Goal: Transaction & Acquisition: Purchase product/service

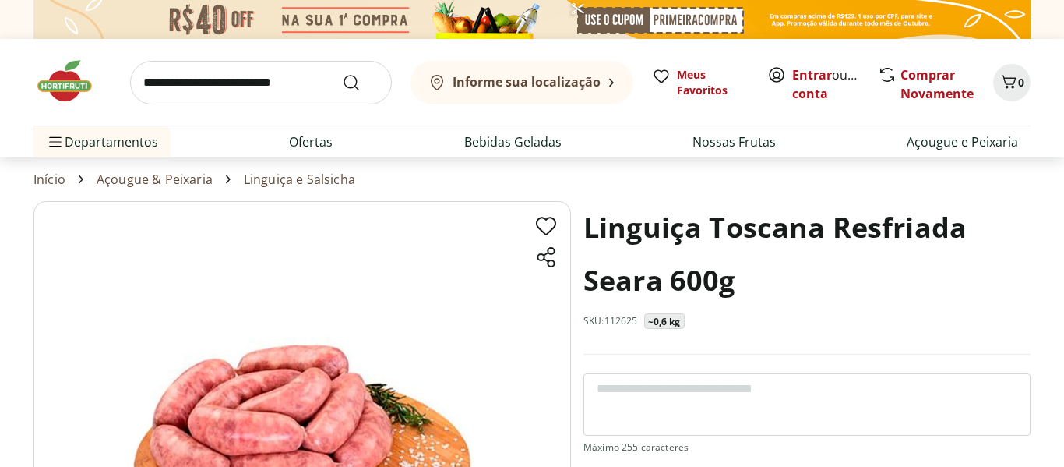
click at [367, 325] on img at bounding box center [303, 389] width 538 height 376
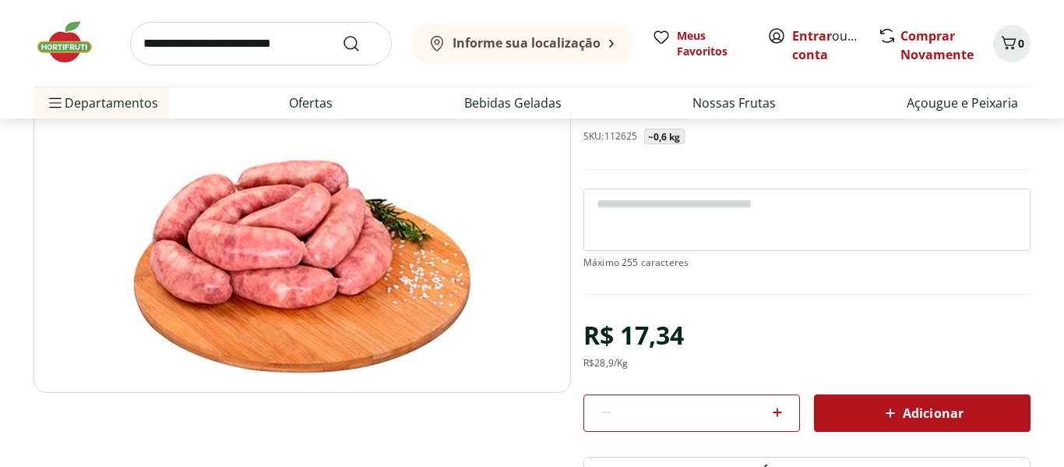
scroll to position [187, 0]
